Goal: Task Accomplishment & Management: Complete application form

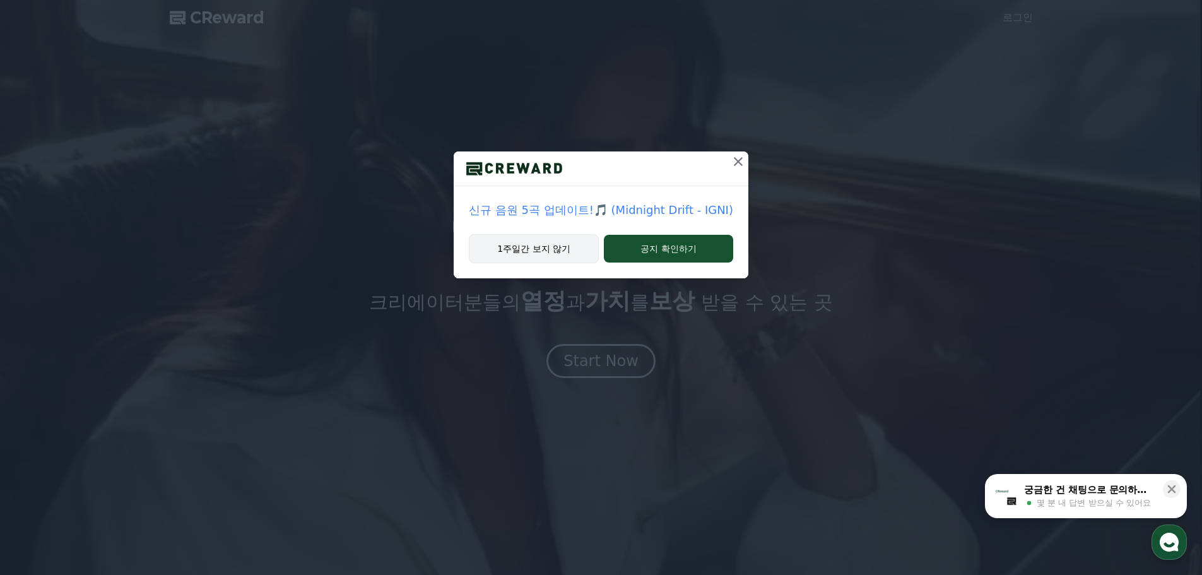
click at [582, 252] on button "1주일간 보지 않기" at bounding box center [534, 248] width 130 height 29
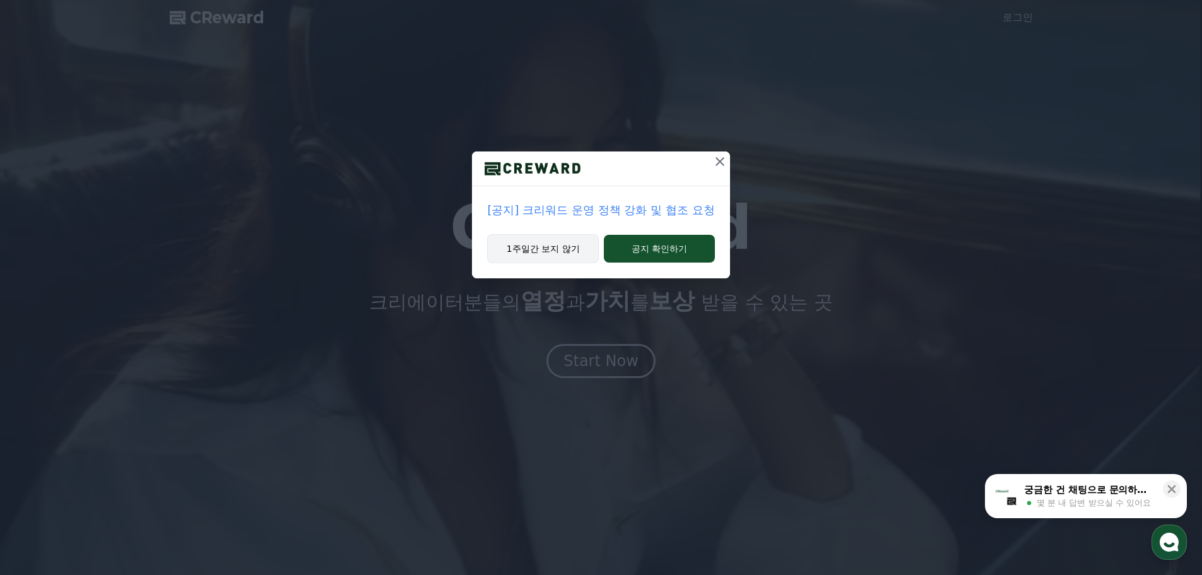
click at [567, 256] on button "1주일간 보지 않기" at bounding box center [543, 248] width 112 height 29
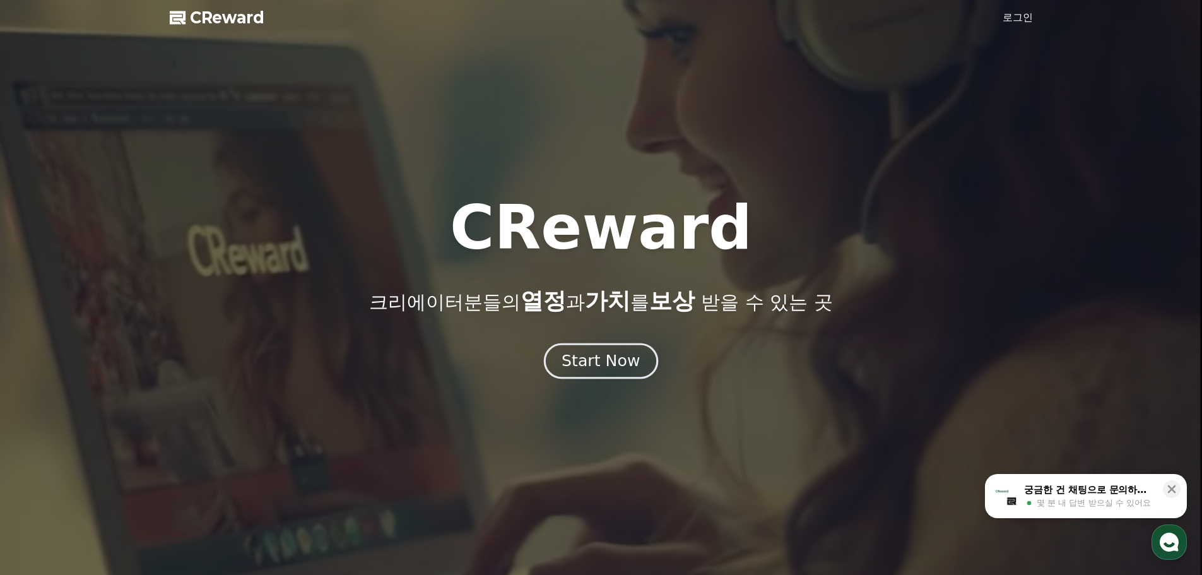
click at [616, 351] on div "Start Now" at bounding box center [601, 360] width 78 height 21
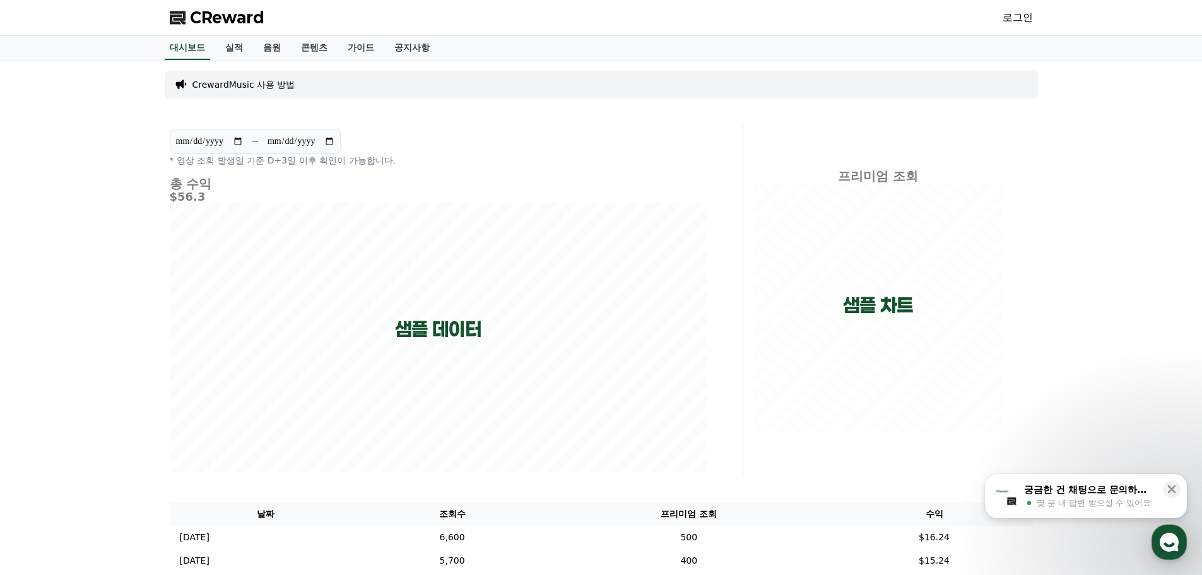
click at [1025, 15] on link "로그인" at bounding box center [1018, 17] width 30 height 15
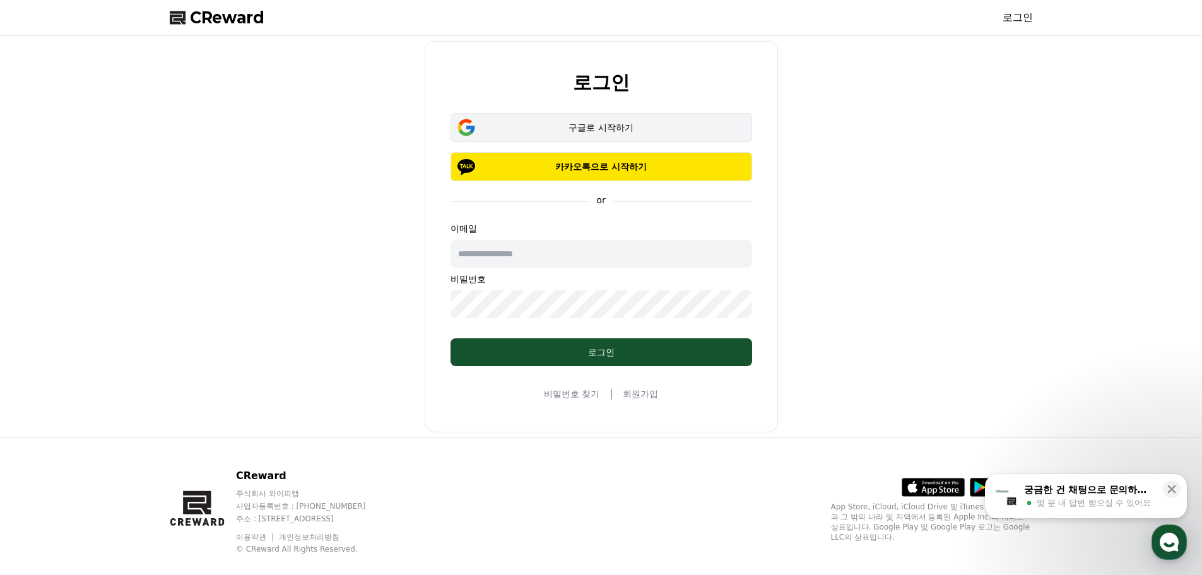
click at [617, 135] on button "구글로 시작하기" at bounding box center [602, 127] width 302 height 29
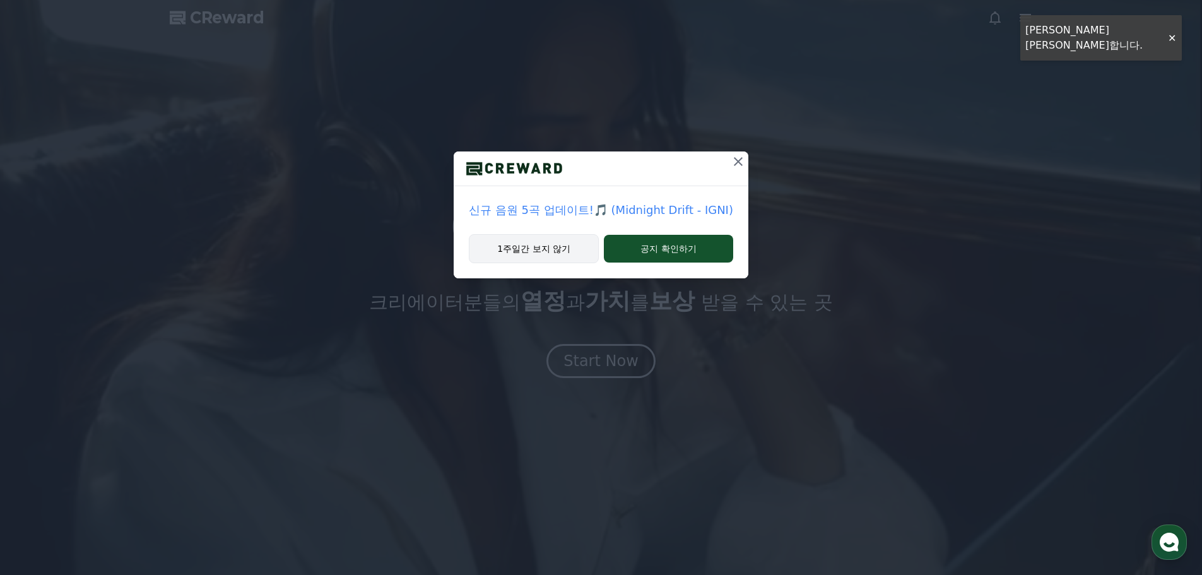
click at [559, 249] on button "1주일간 보지 않기" at bounding box center [534, 248] width 130 height 29
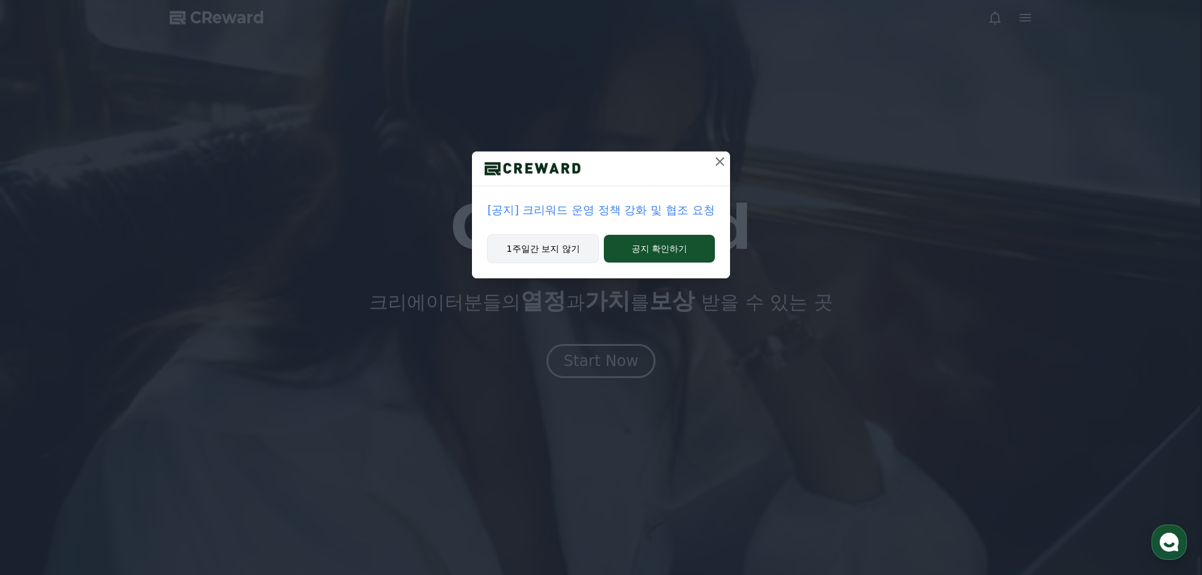
click at [560, 252] on button "1주일간 보지 않기" at bounding box center [543, 248] width 112 height 29
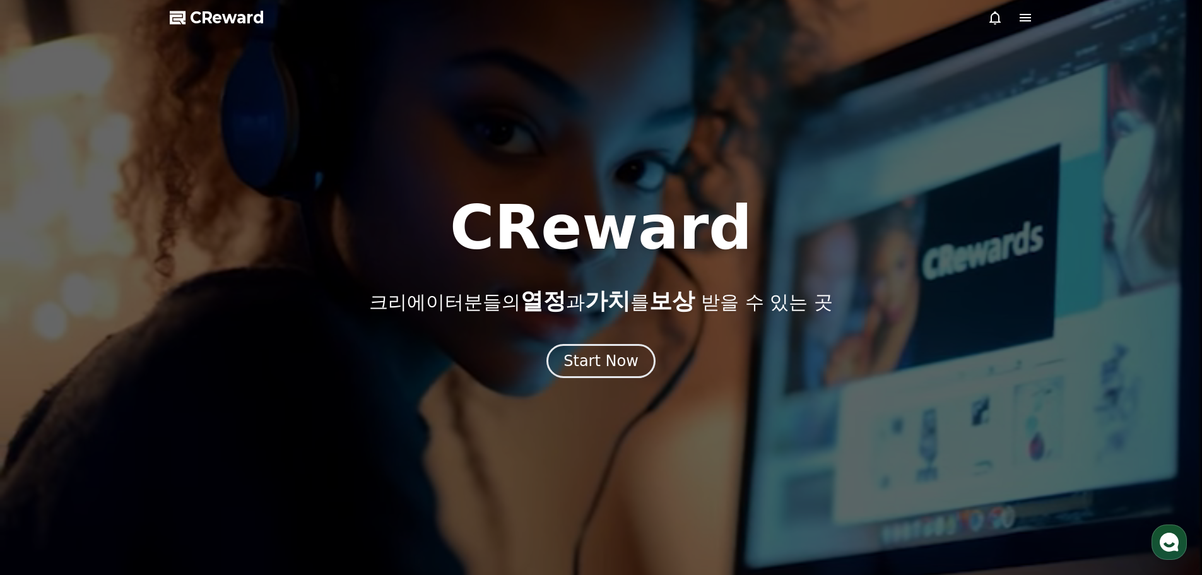
click at [618, 341] on div "CReward 크리에이터분들의 열정 과 가치 를 보상 받을 수 있는 곳 Start Now" at bounding box center [601, 287] width 1202 height 180
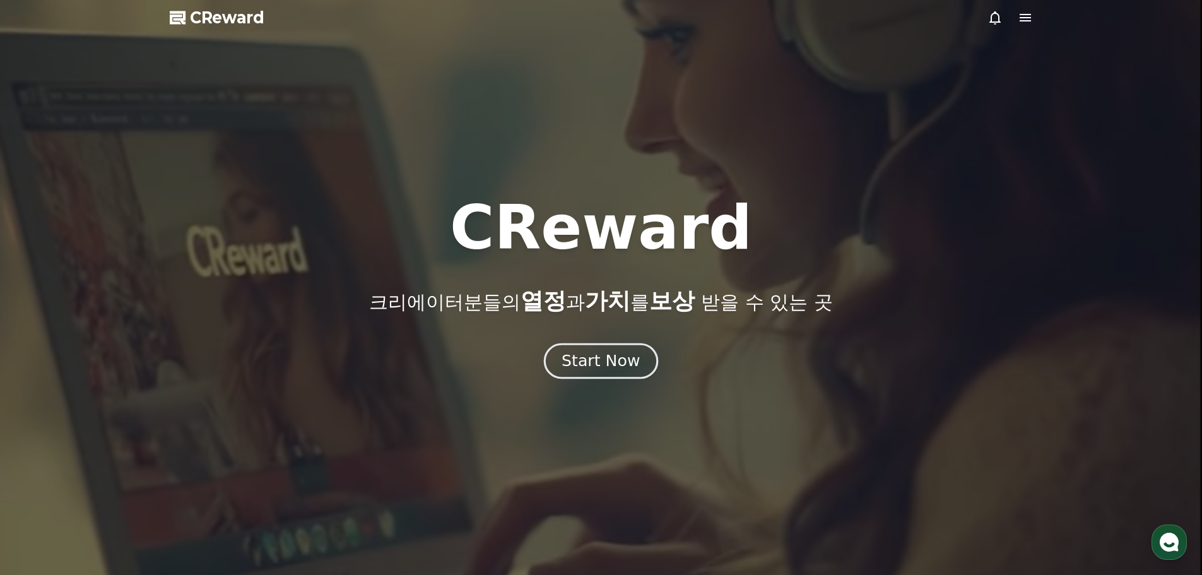
click at [610, 367] on div "Start Now" at bounding box center [601, 360] width 78 height 21
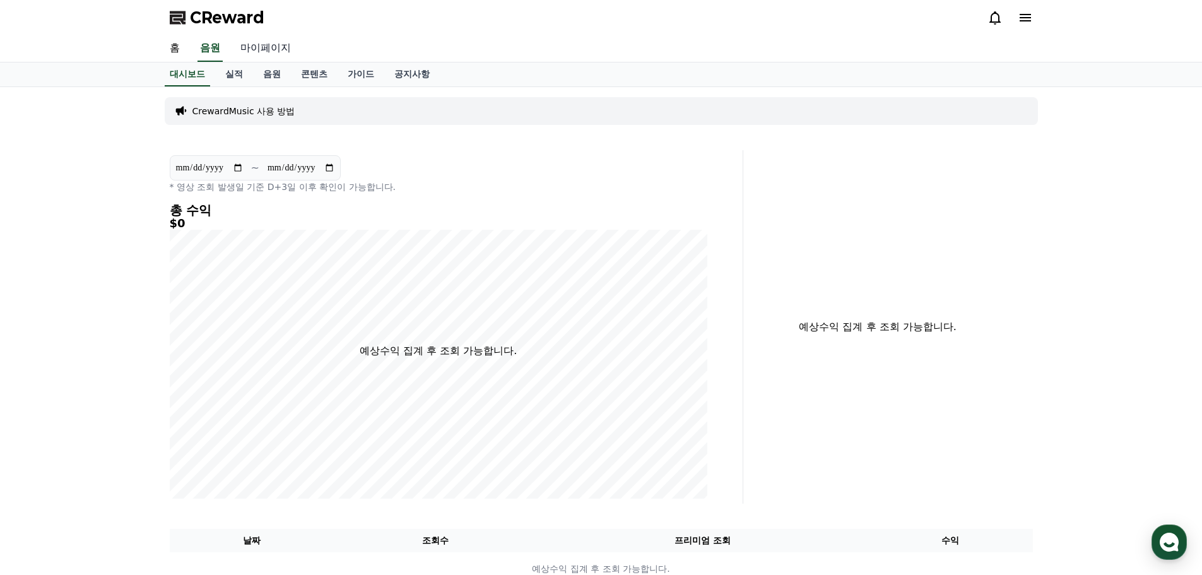
click at [279, 45] on link "마이페이지" at bounding box center [265, 48] width 71 height 27
select select "**********"
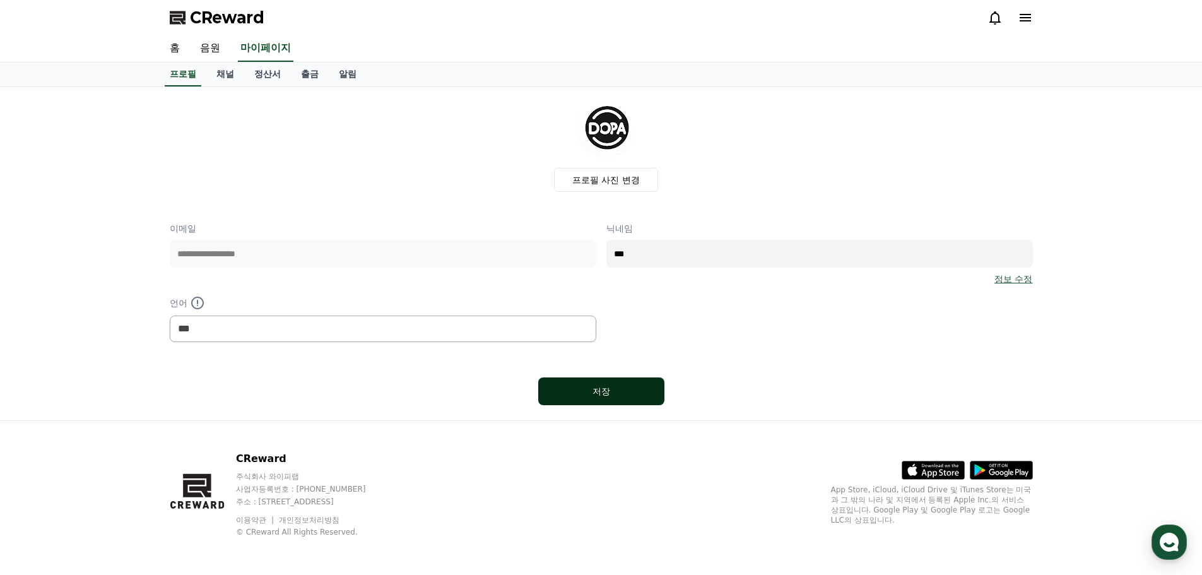
click at [572, 393] on div "저장" at bounding box center [601, 391] width 76 height 13
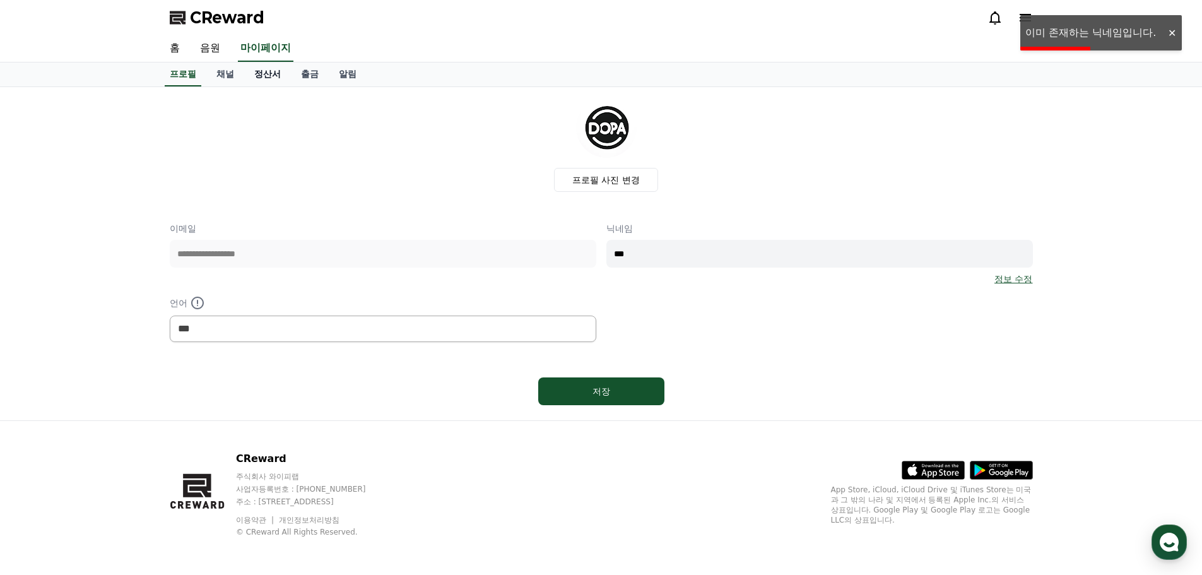
click at [270, 77] on link "정산서" at bounding box center [267, 74] width 47 height 24
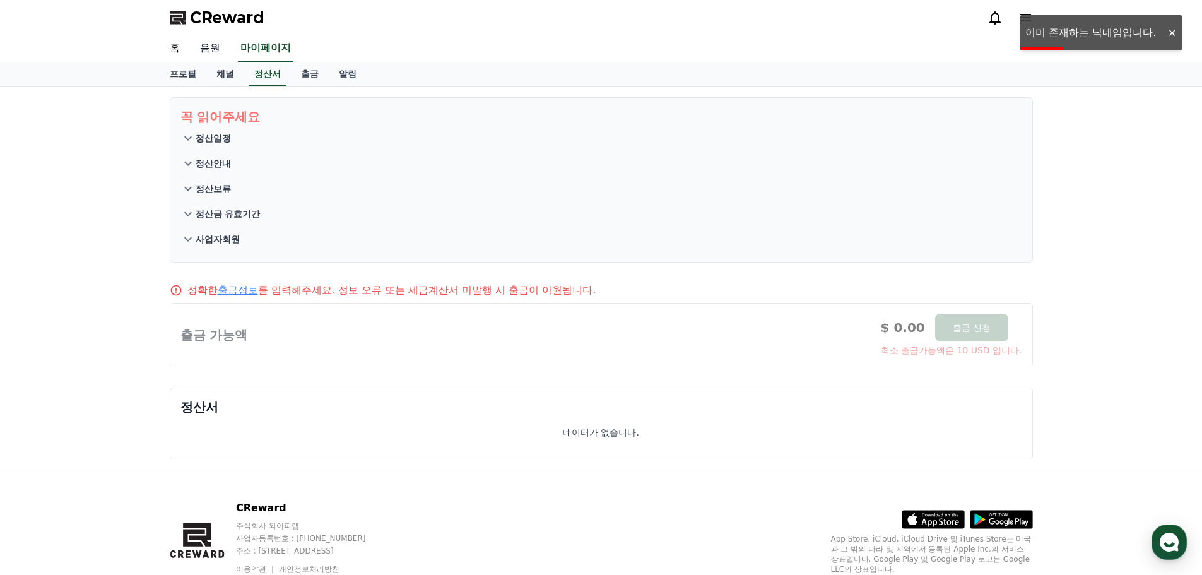
click at [216, 54] on link "음원" at bounding box center [210, 48] width 40 height 27
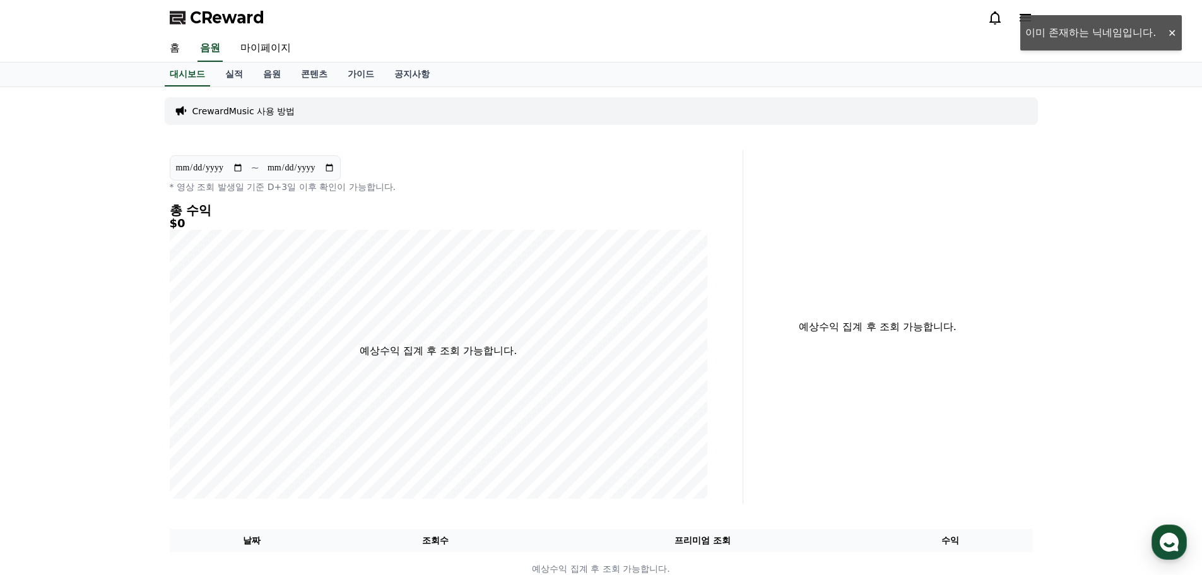
click at [253, 111] on p "CrewardMusic 사용 방법" at bounding box center [243, 111] width 103 height 13
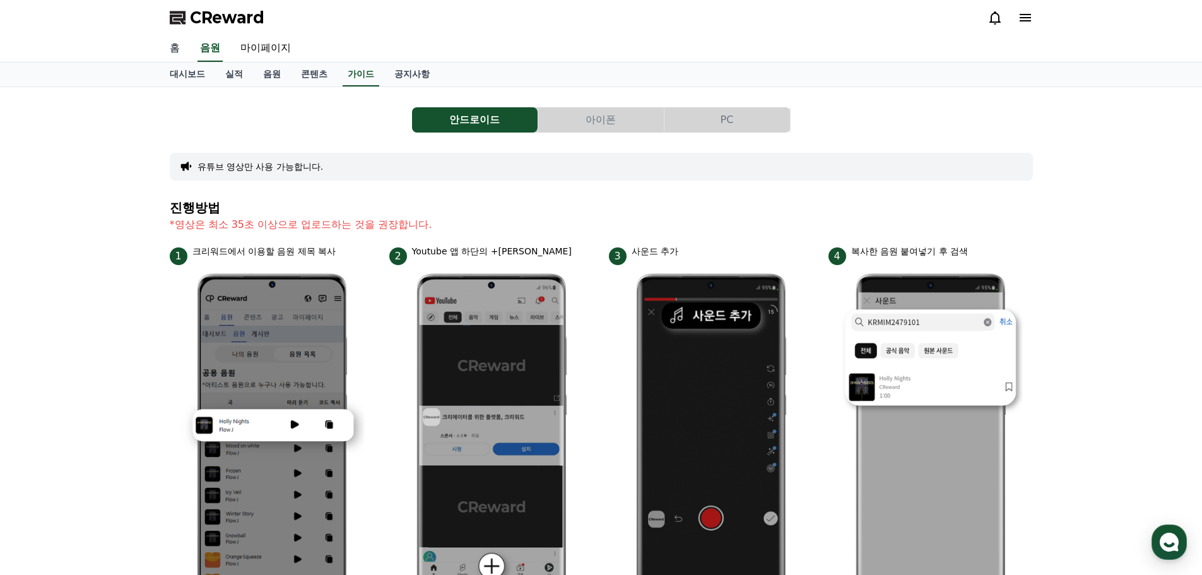
click at [177, 53] on link "홈" at bounding box center [175, 48] width 30 height 27
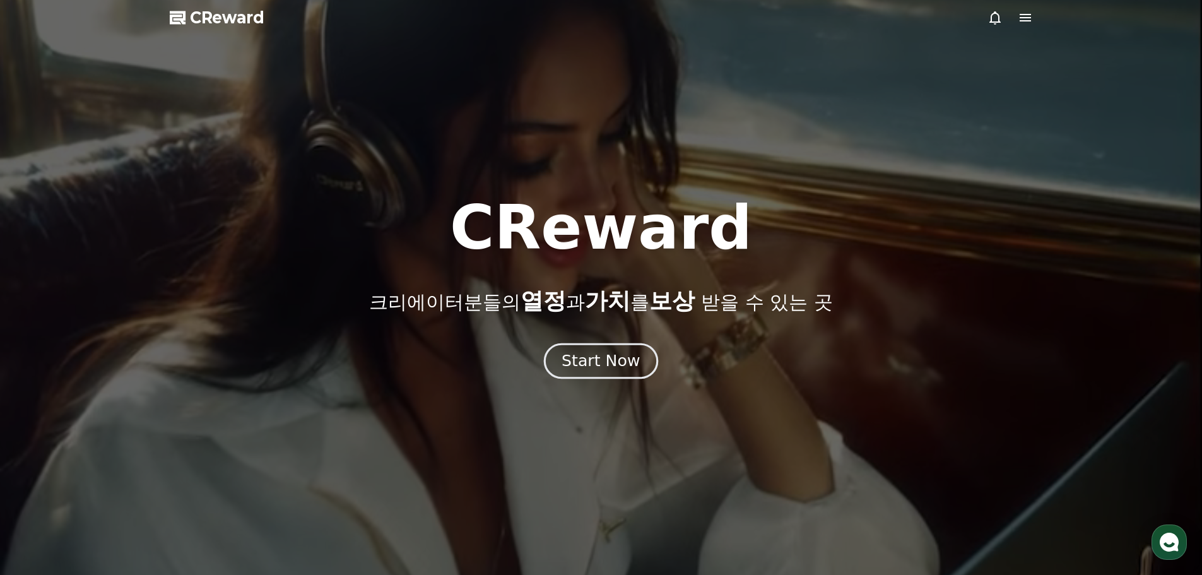
click at [615, 367] on div "Start Now" at bounding box center [601, 360] width 78 height 21
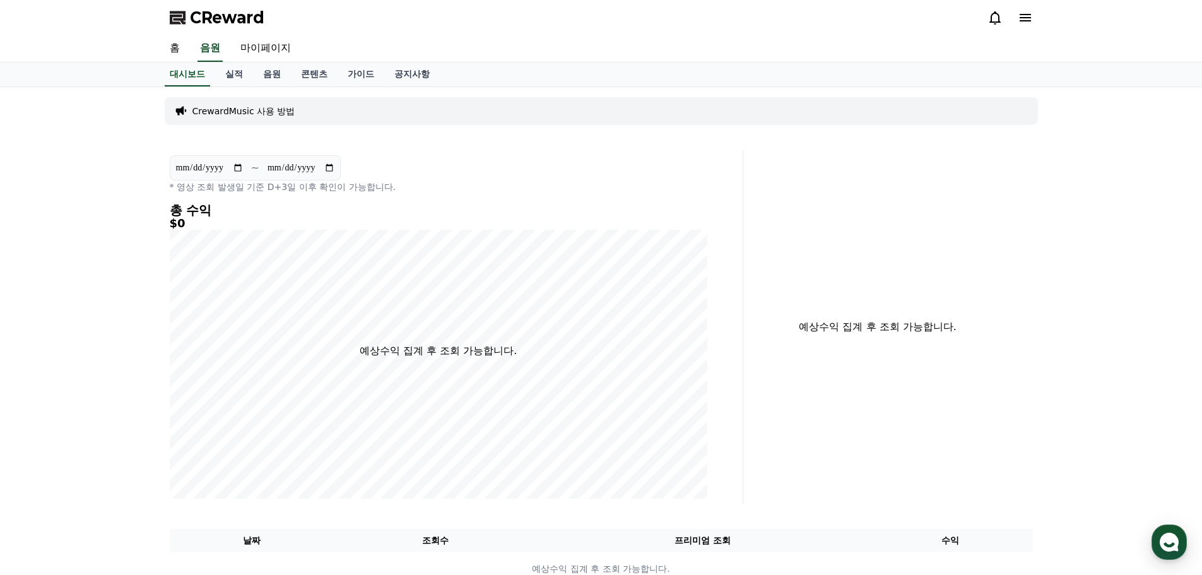
click at [1027, 15] on icon at bounding box center [1025, 18] width 11 height 8
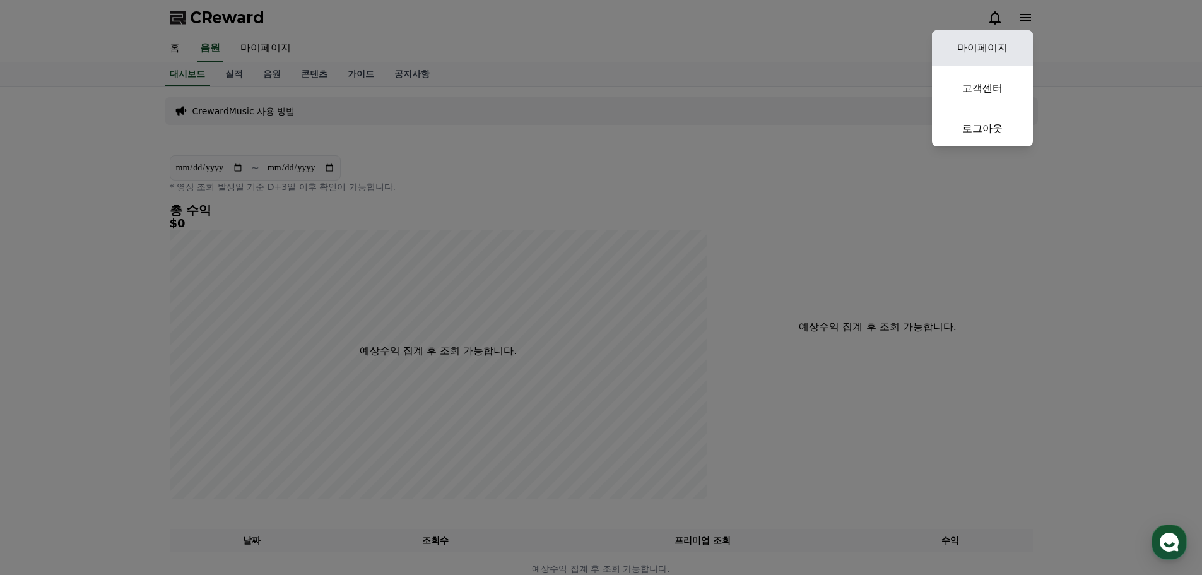
click at [999, 52] on link "마이페이지" at bounding box center [982, 47] width 101 height 35
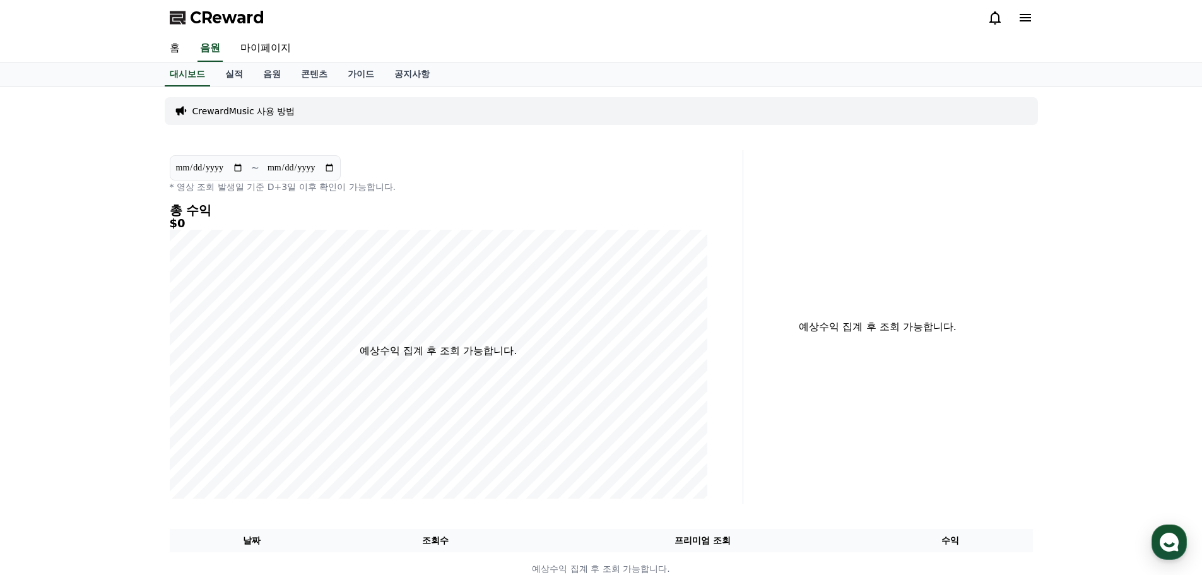
select select "**********"
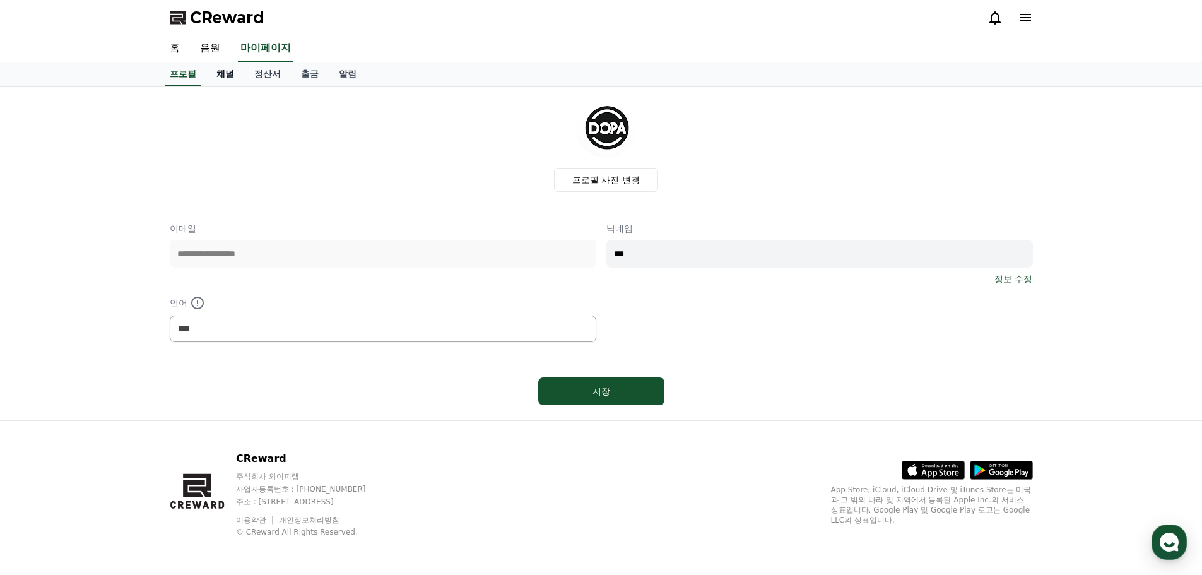
click at [233, 74] on link "채널" at bounding box center [225, 74] width 38 height 24
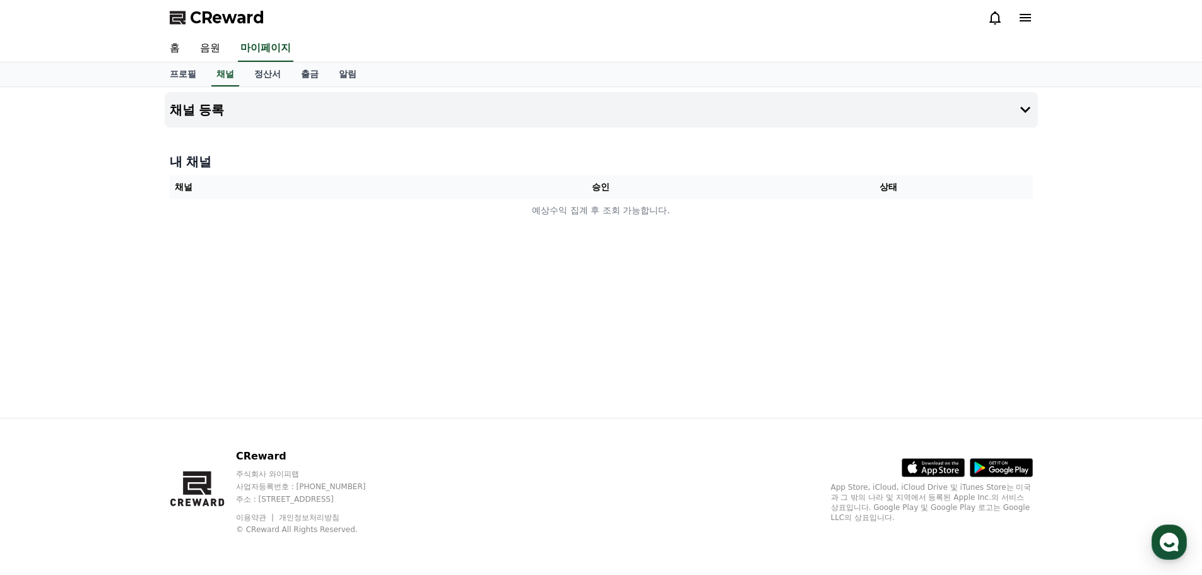
click at [887, 187] on th "상태" at bounding box center [889, 186] width 288 height 23
click at [367, 107] on button "채널 등록" at bounding box center [601, 109] width 873 height 35
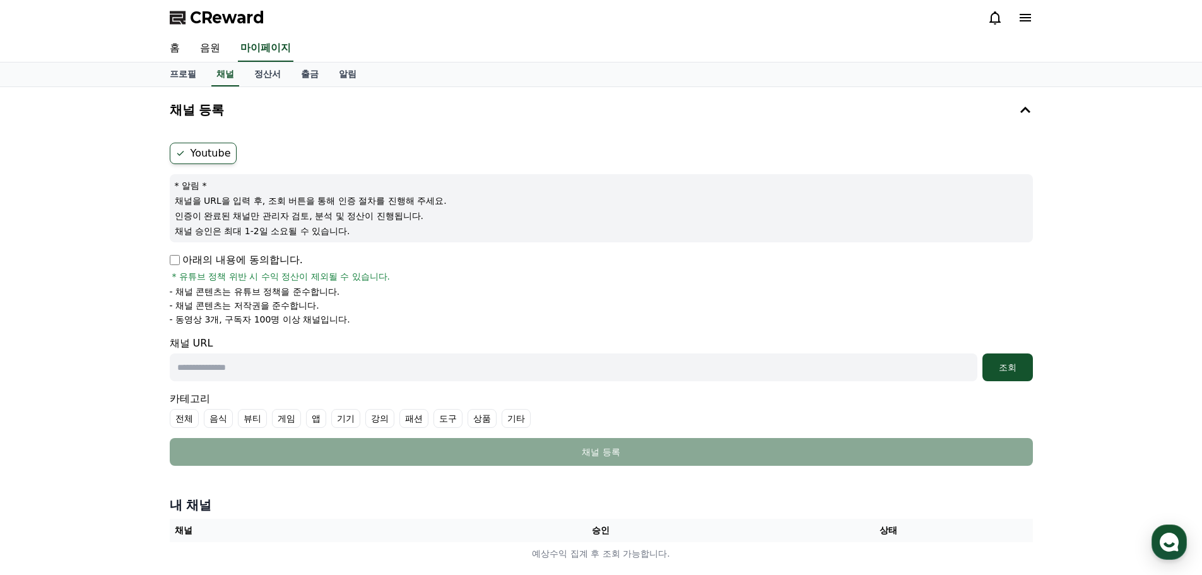
click at [192, 155] on label "Youtube" at bounding box center [203, 153] width 67 height 21
click at [242, 369] on input "text" at bounding box center [574, 367] width 808 height 28
paste input "**********"
type input "**********"
click at [1007, 374] on button "조회" at bounding box center [1007, 367] width 50 height 28
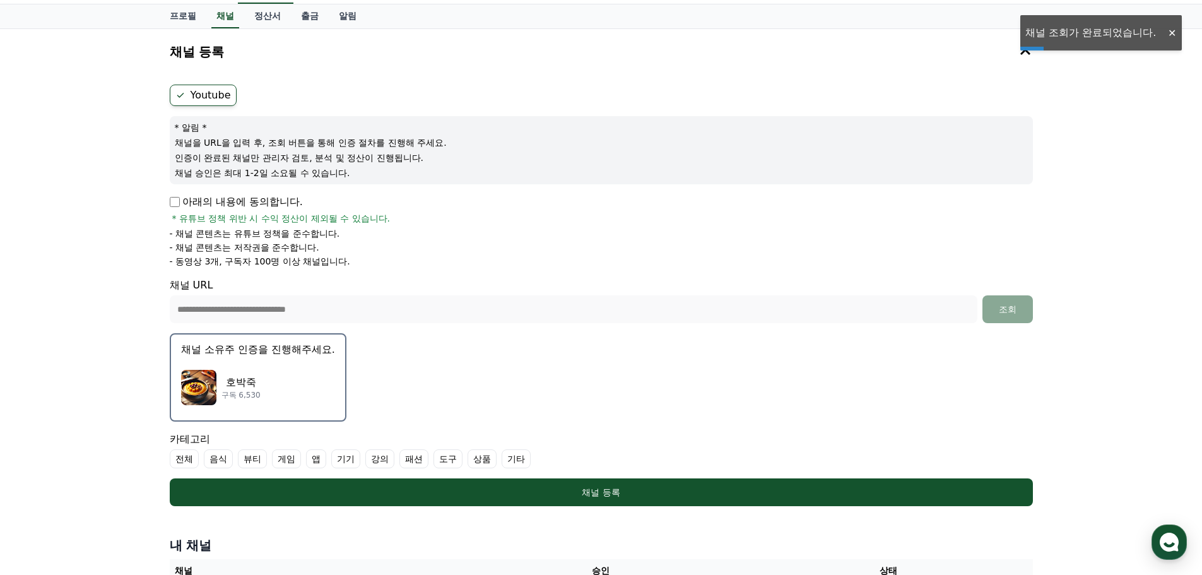
scroll to position [126, 0]
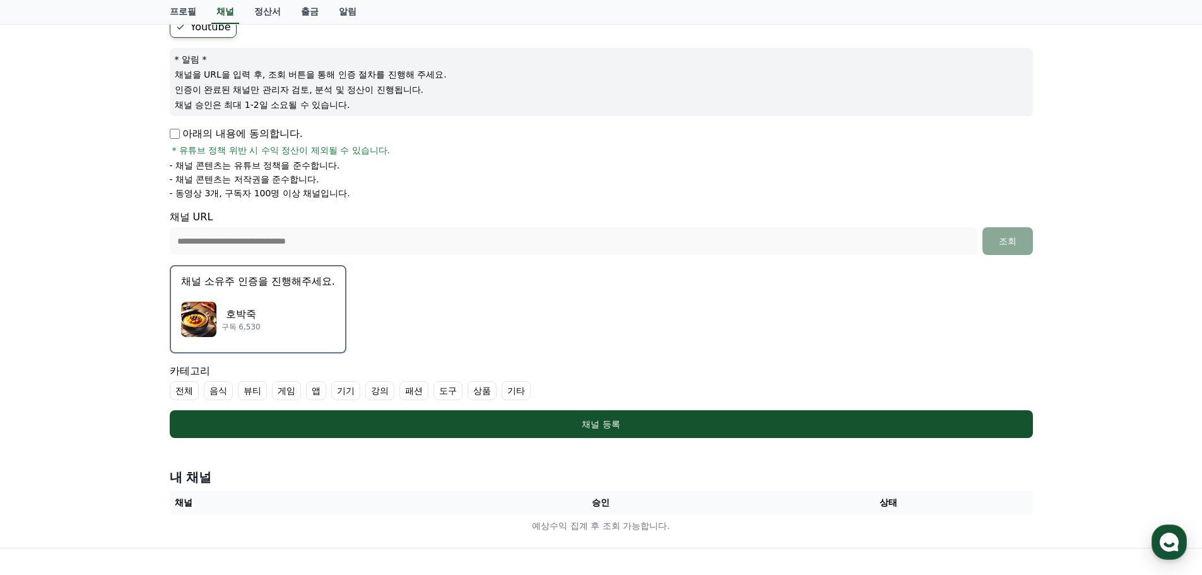
click at [270, 278] on p "채널 소유주 인증을 진행해주세요." at bounding box center [258, 281] width 154 height 15
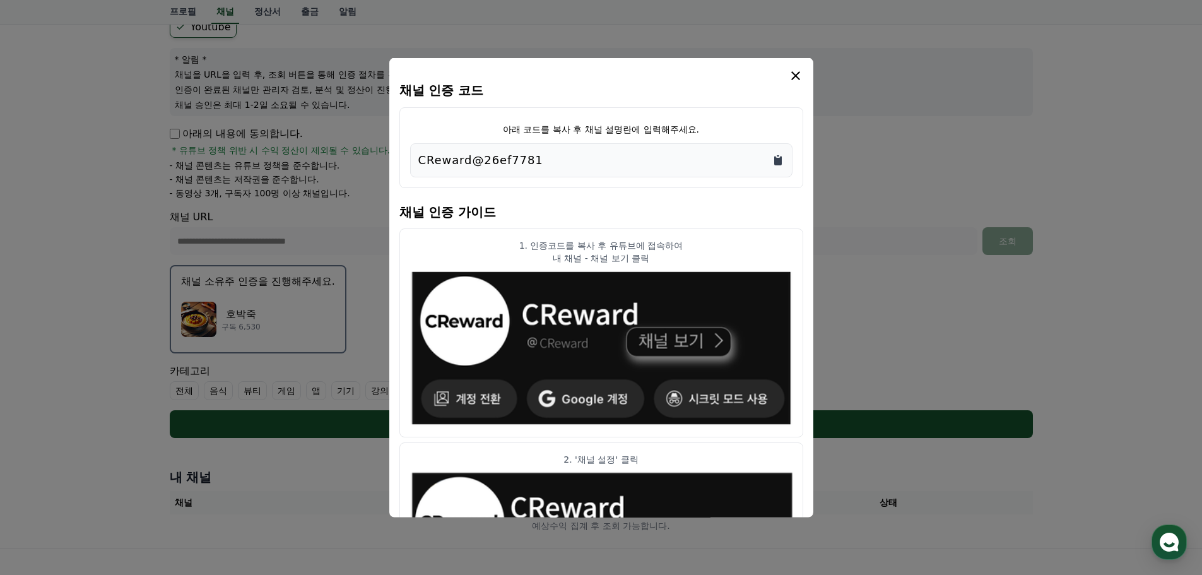
click at [777, 160] on icon "Copy to clipboard" at bounding box center [778, 159] width 8 height 9
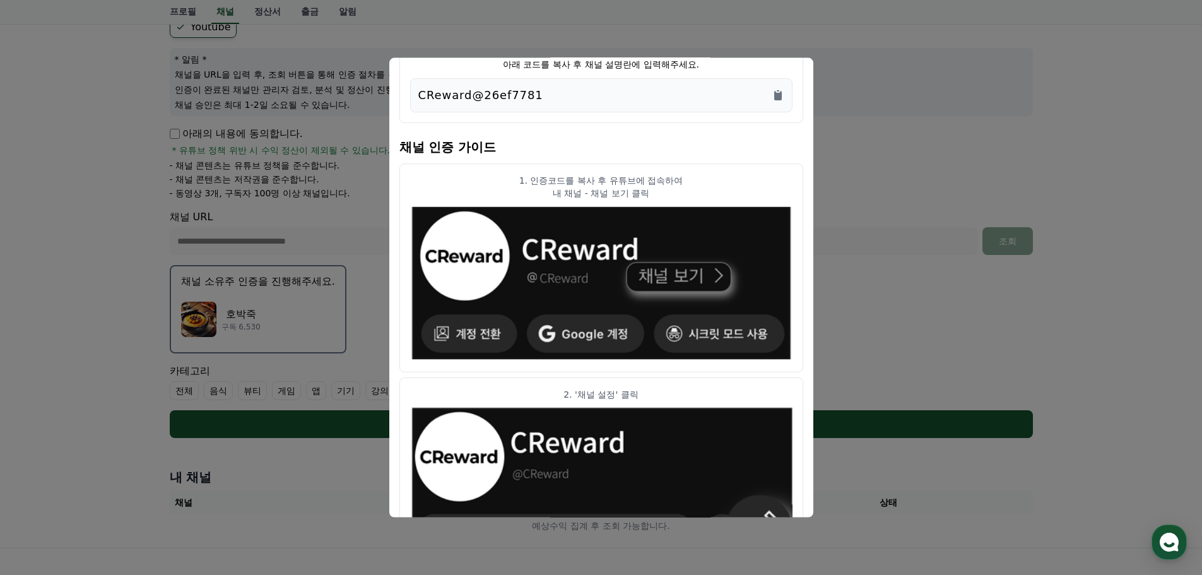
scroll to position [0, 0]
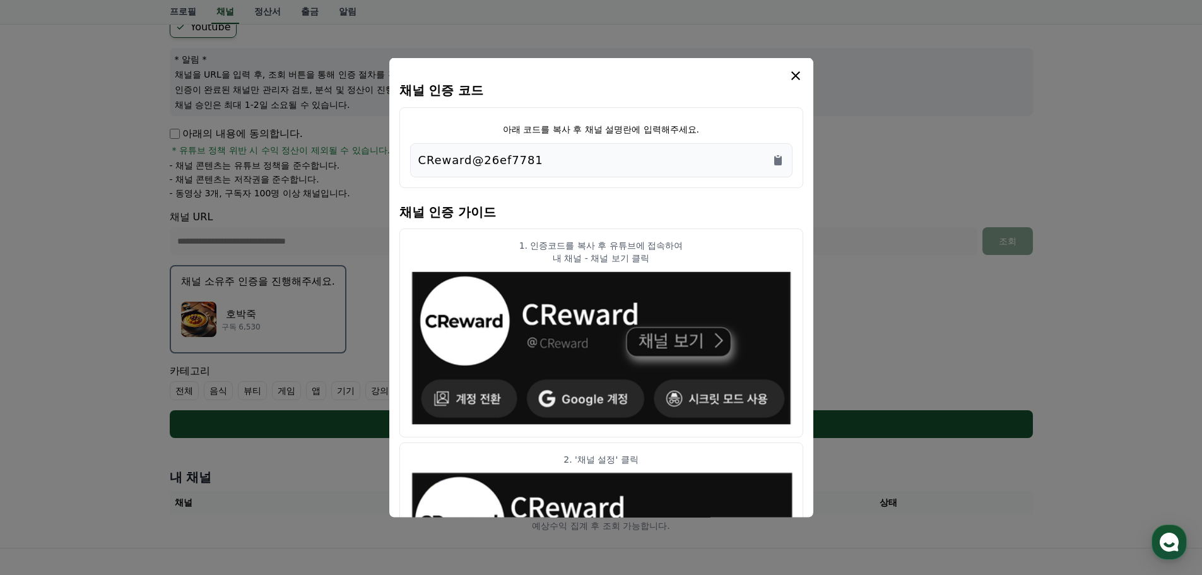
click at [797, 77] on icon "modal" at bounding box center [795, 75] width 9 height 9
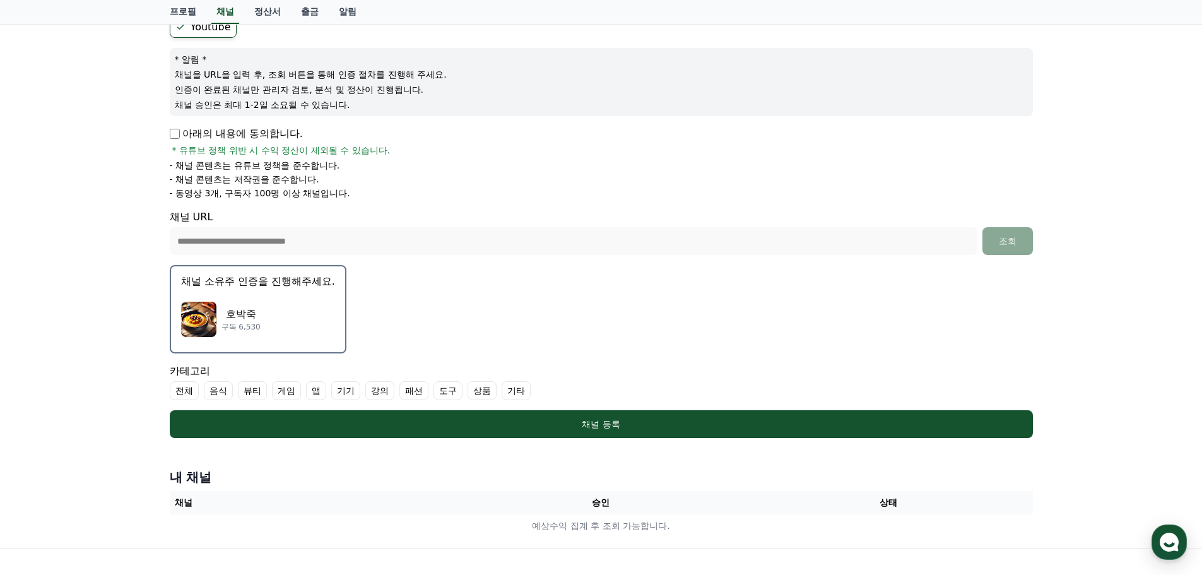
click at [292, 332] on div "호박죽 구독 6,530" at bounding box center [258, 319] width 154 height 50
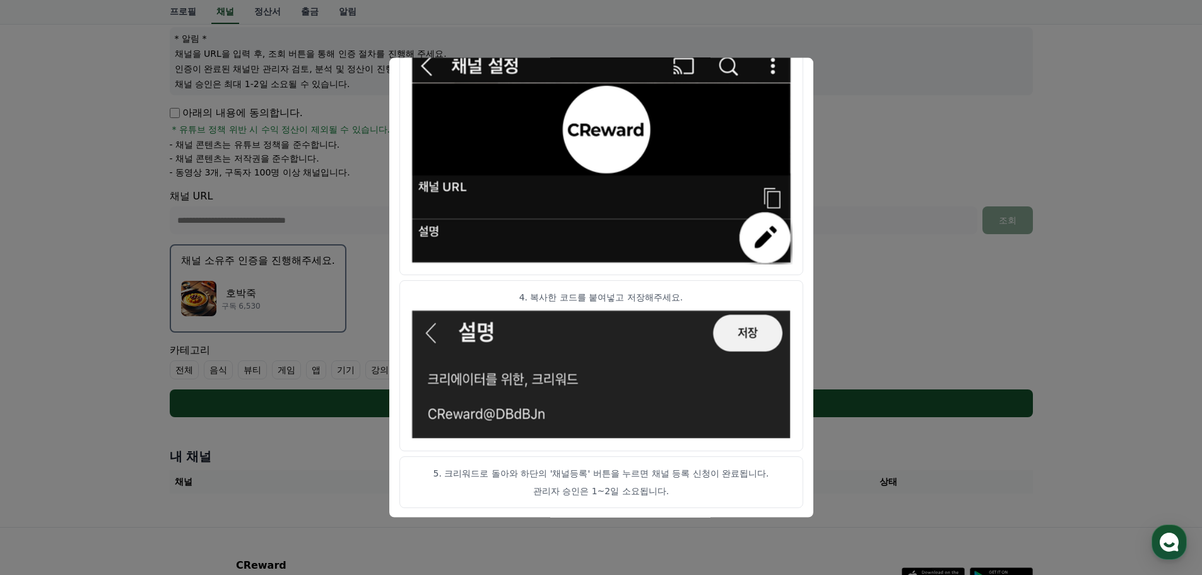
scroll to position [256, 0]
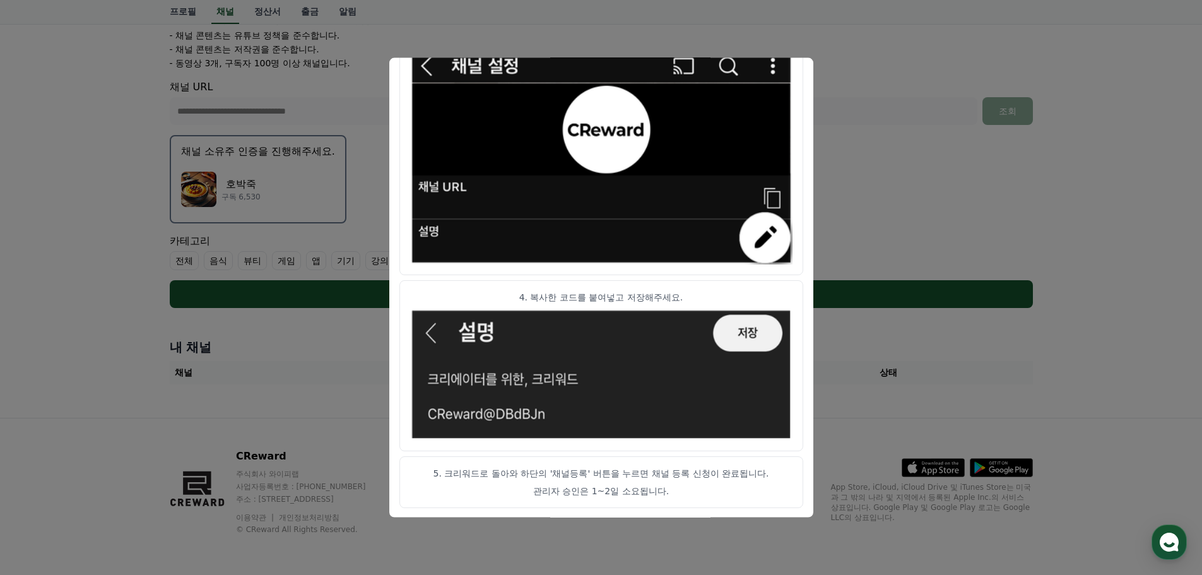
click at [853, 103] on button "close modal" at bounding box center [601, 287] width 1202 height 575
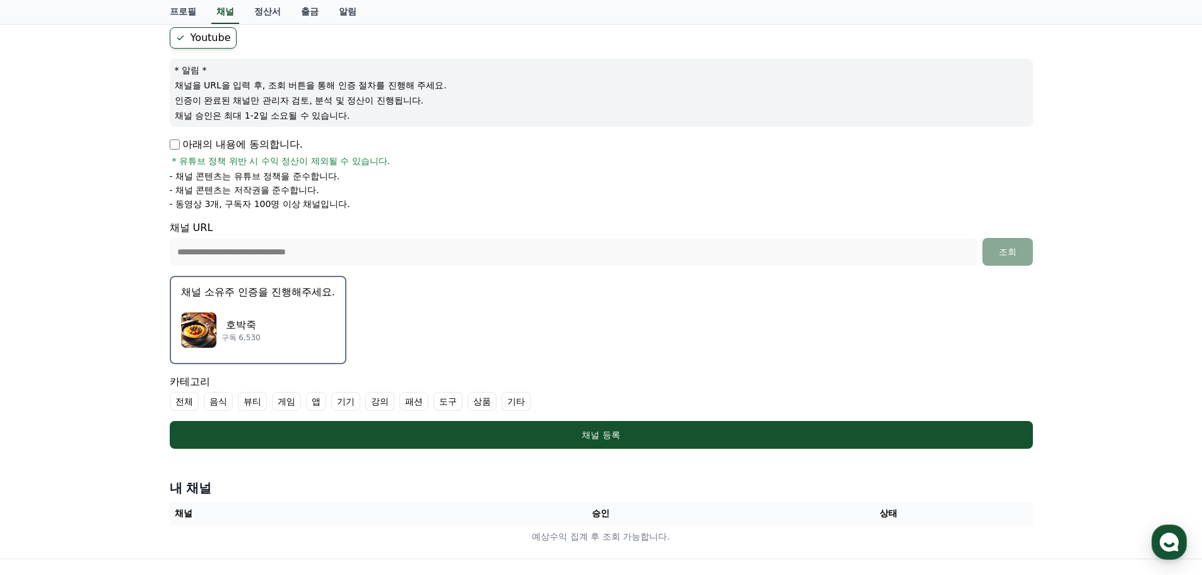
scroll to position [4, 0]
